Goal: Information Seeking & Learning: Learn about a topic

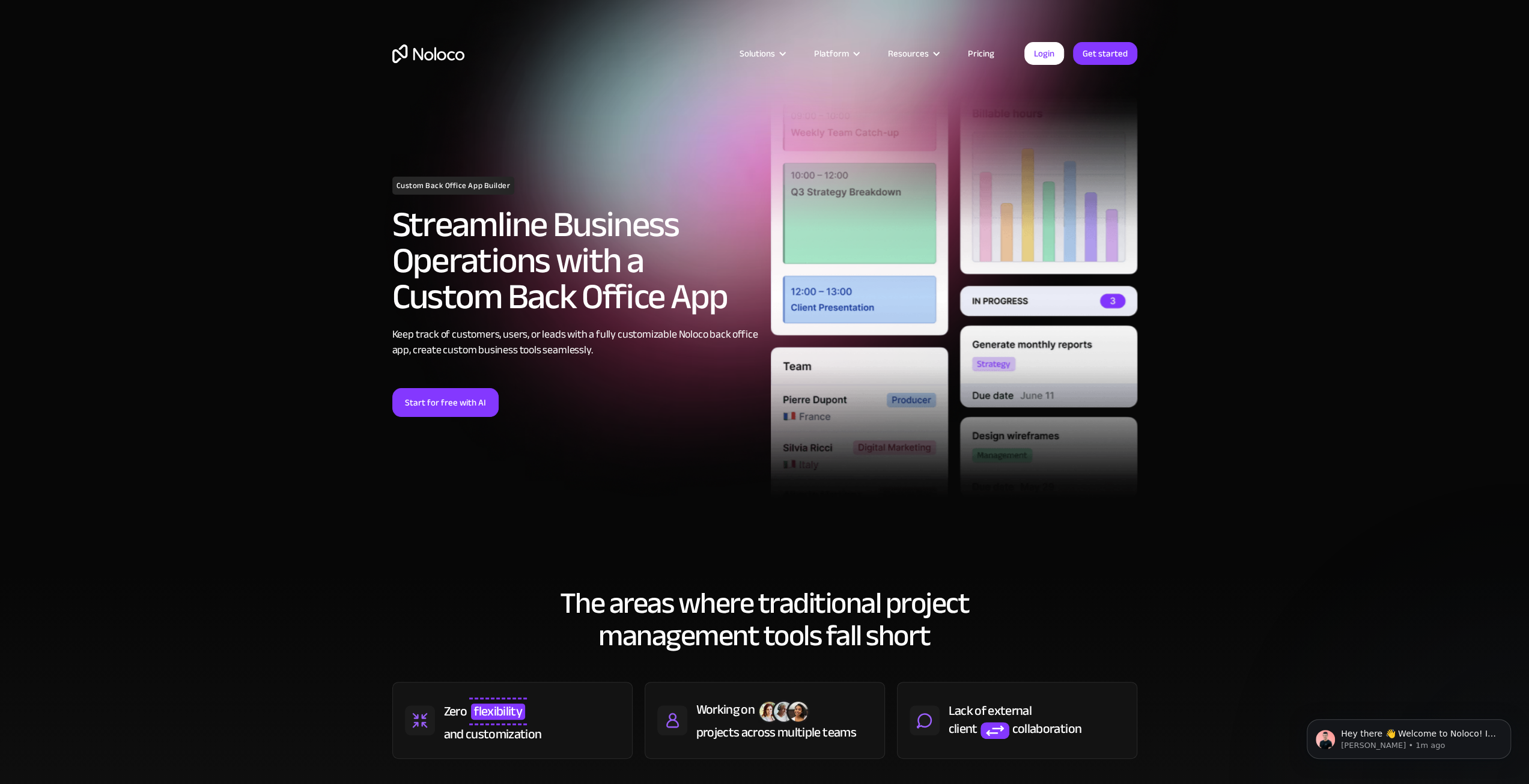
click at [978, 54] on link "Pricing" at bounding box center [981, 53] width 57 height 15
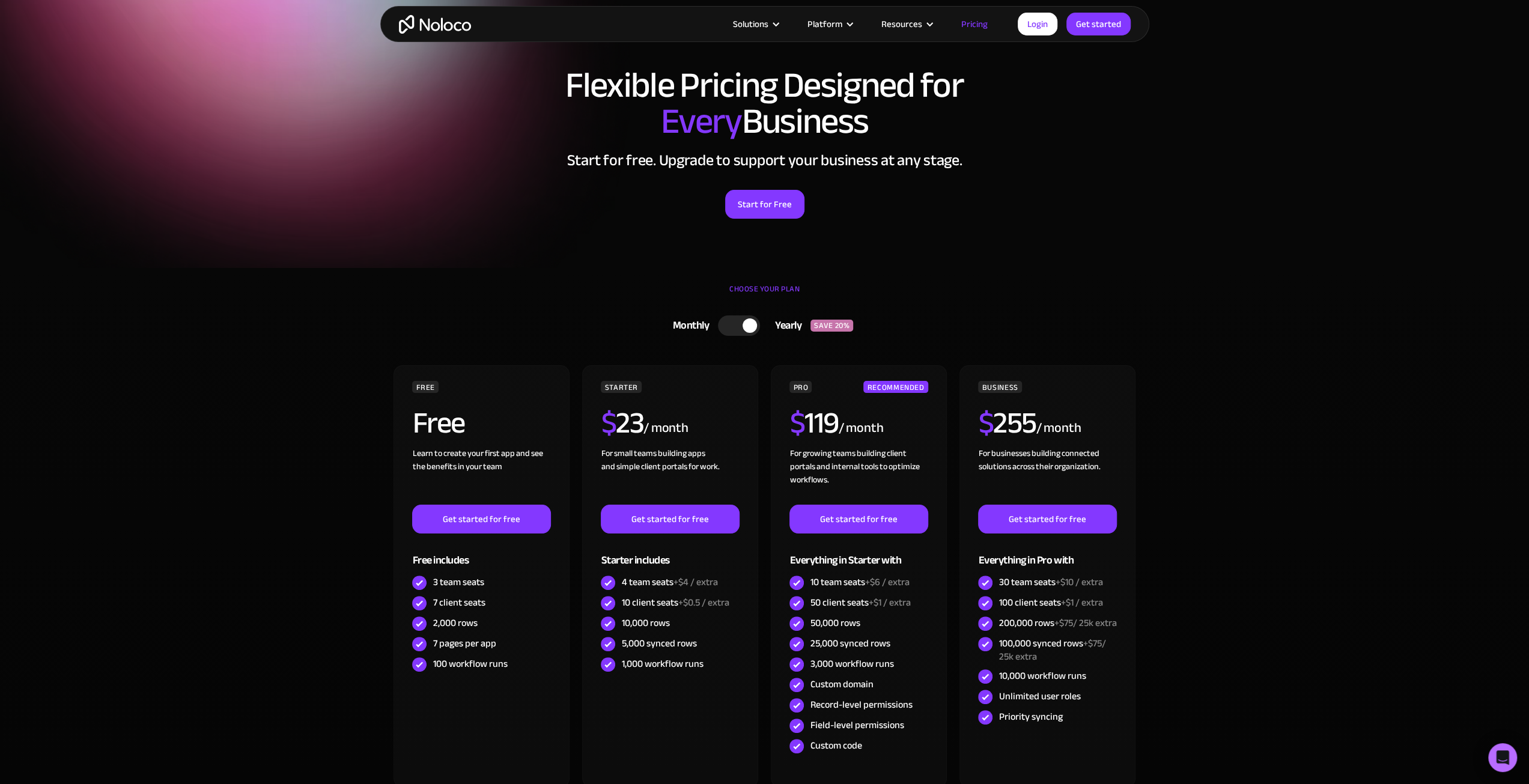
scroll to position [60, 0]
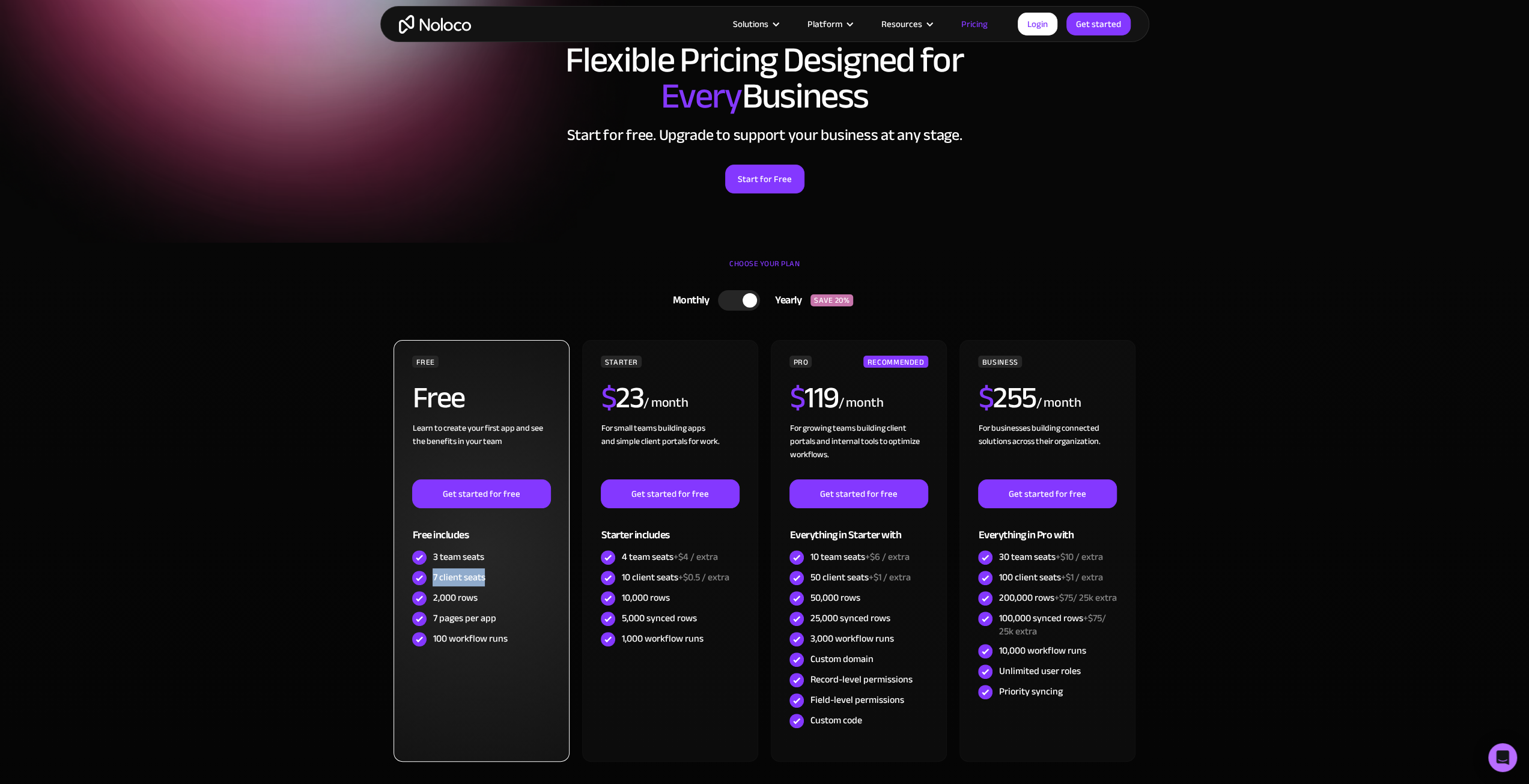
drag, startPoint x: 430, startPoint y: 574, endPoint x: 503, endPoint y: 578, distance: 73.1
click at [503, 578] on div "7 client seats" at bounding box center [481, 578] width 138 height 20
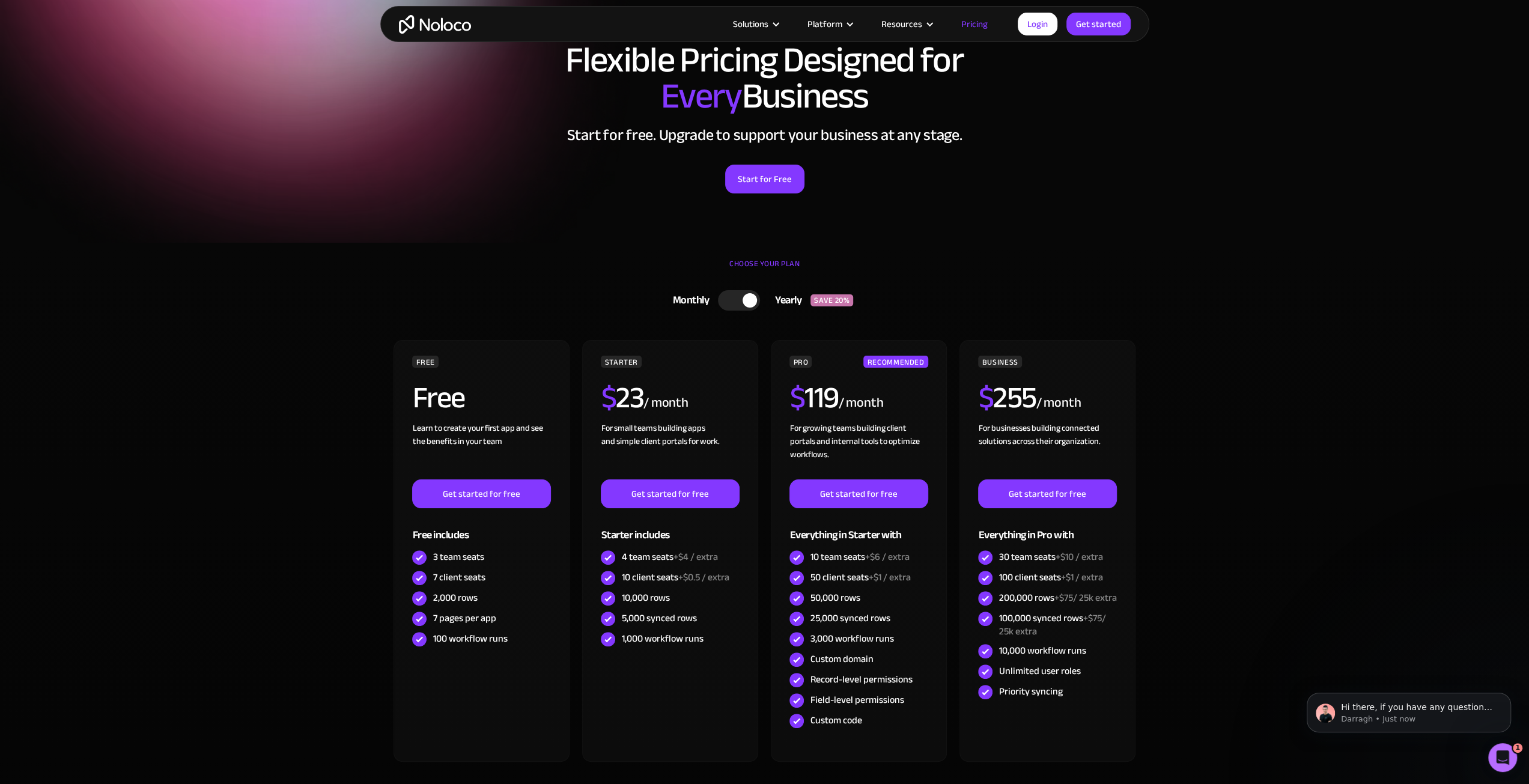
click at [303, 270] on section "CHOOSE YOUR PLAN Monthly Yearly SAVE 20% Monthly Yearly SAVE 20% FREE Free Lear…" at bounding box center [764, 552] width 1529 height 619
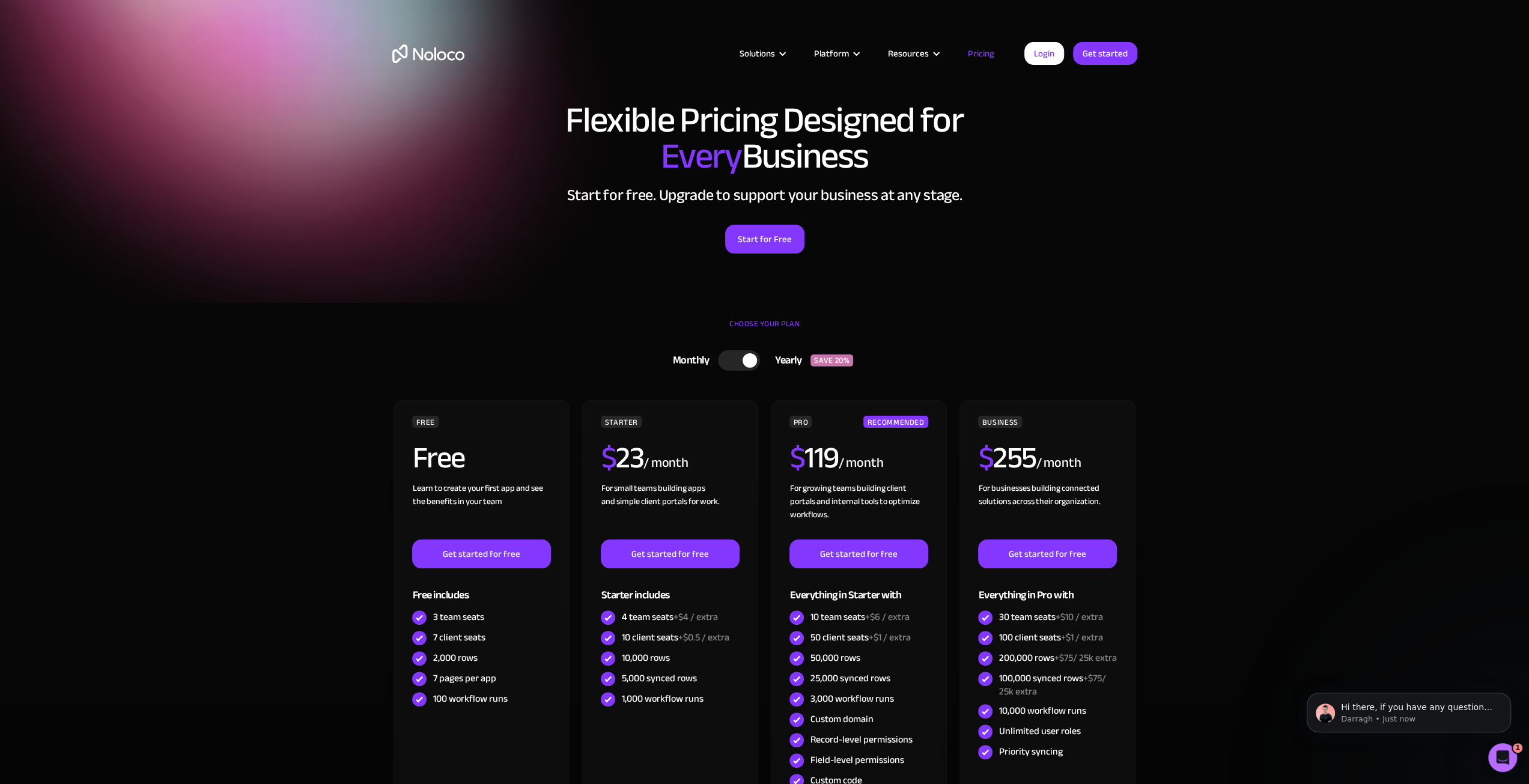
click at [430, 51] on img "home" at bounding box center [428, 54] width 72 height 18
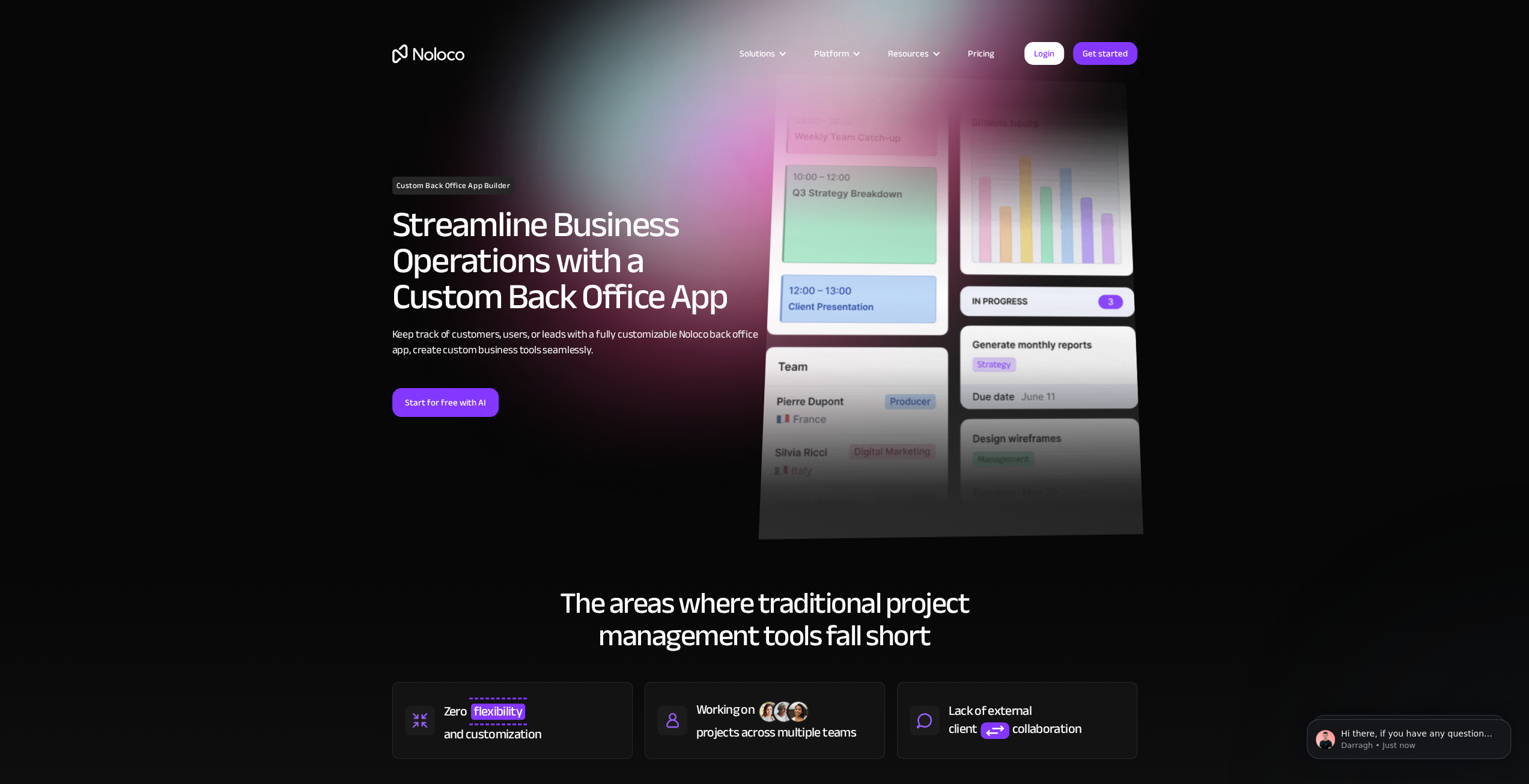
click at [900, 464] on img at bounding box center [951, 307] width 385 height 466
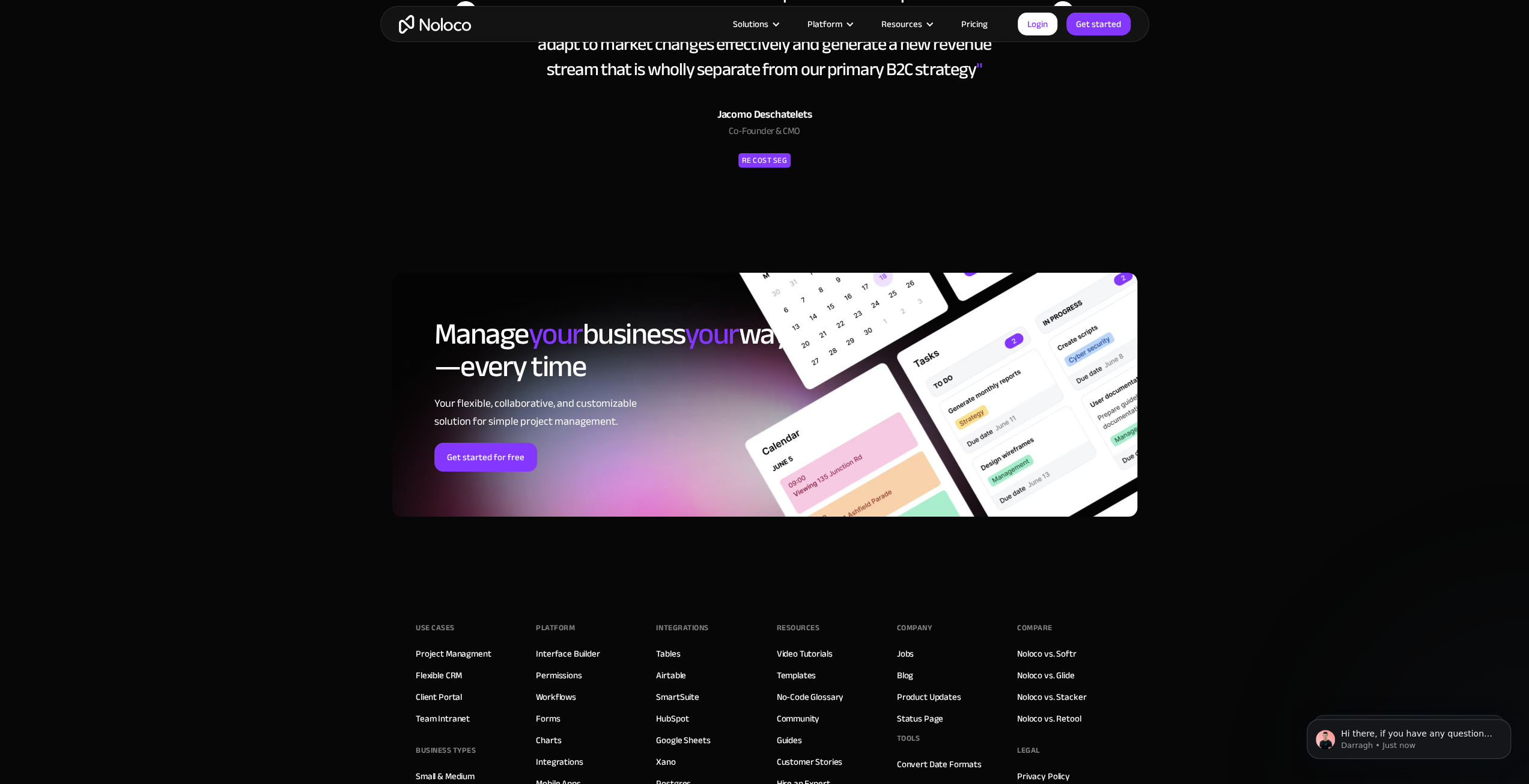
scroll to position [4626, 0]
